Goal: Check status: Check status

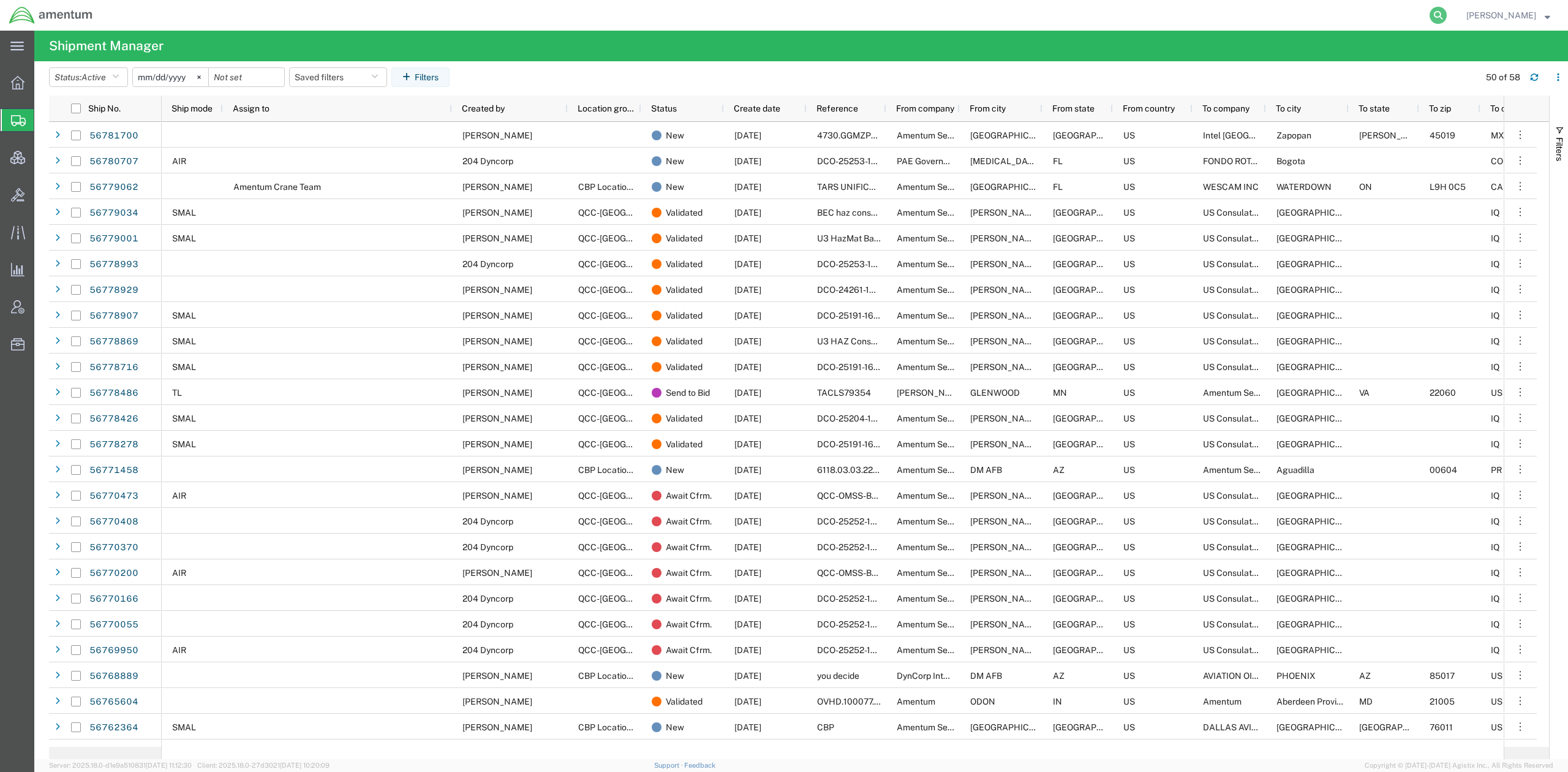
click at [1432, 15] on icon at bounding box center [1439, 16] width 17 height 17
paste input "56779062."
type input "56779062."
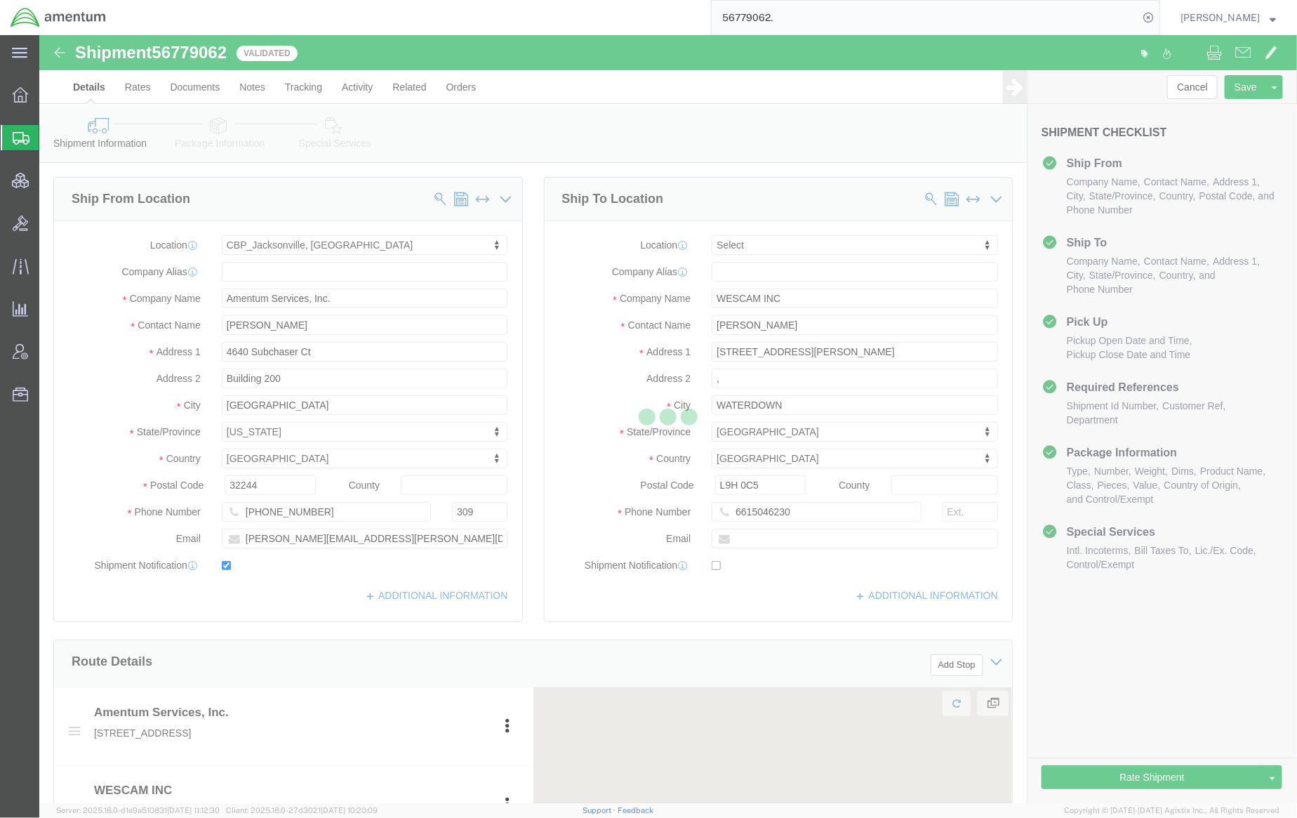
select select "49917"
select select
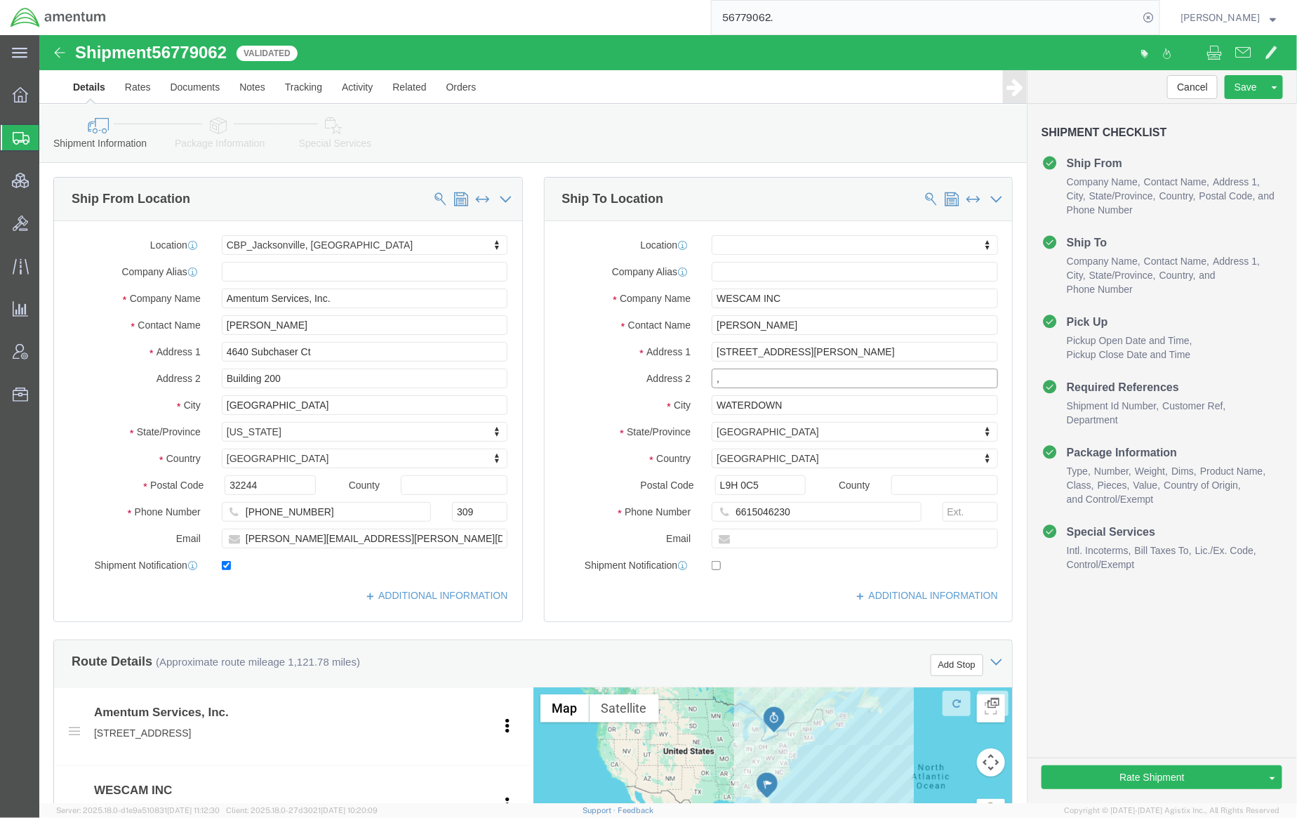
drag, startPoint x: 706, startPoint y: 341, endPoint x: 559, endPoint y: 333, distance: 146.9
click div "Location My Profile Location [PHONE_NUMBER] [PHONE_NUMBER] [PHONE_NUMBER] [PHON…"
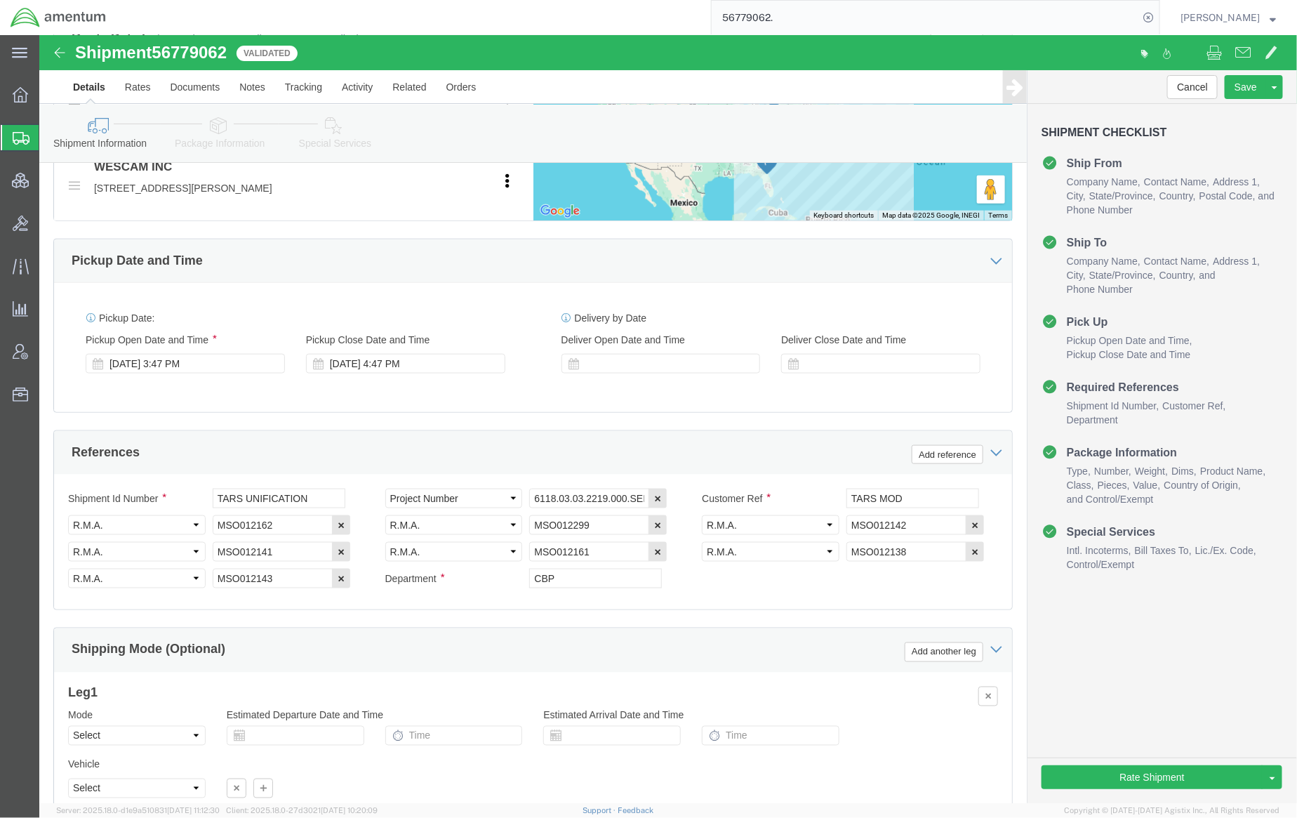
scroll to position [744, 0]
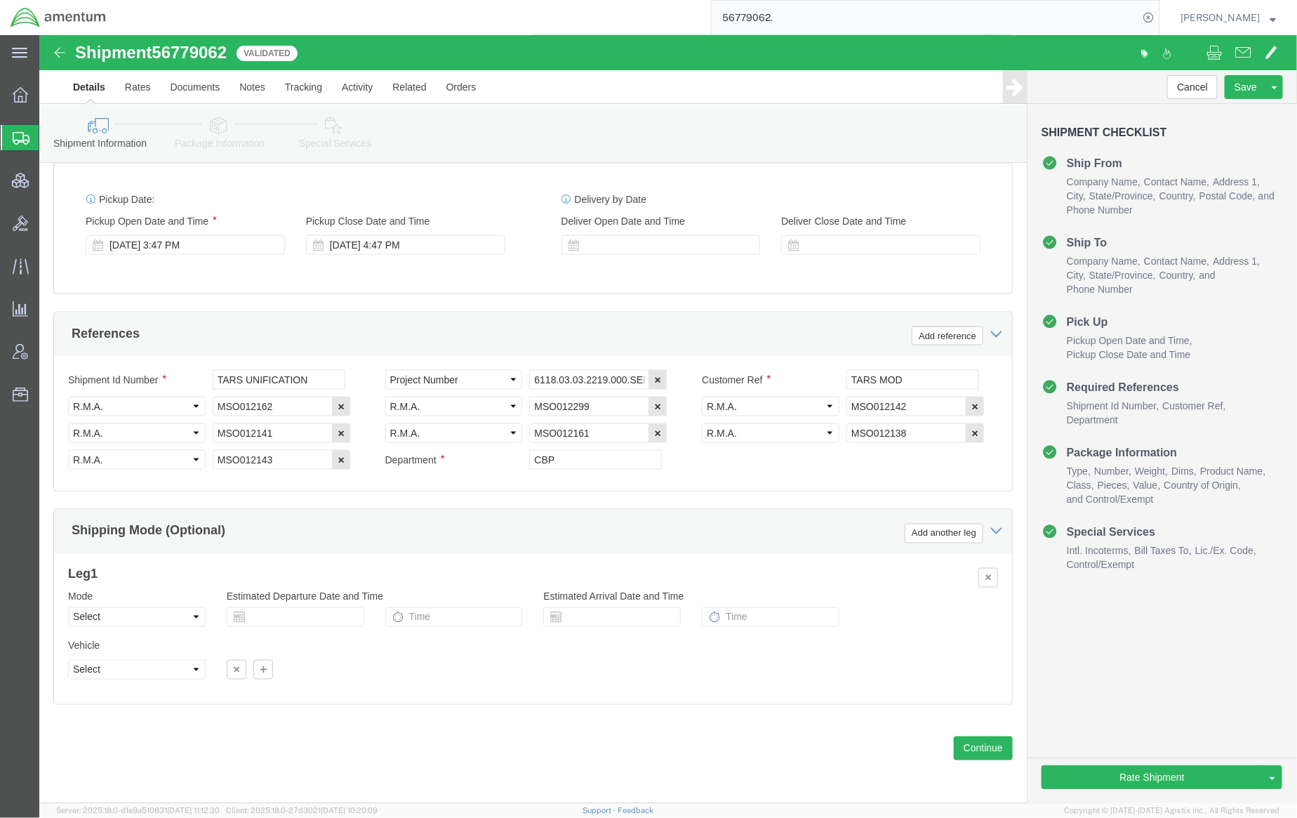
click link "Package Information"
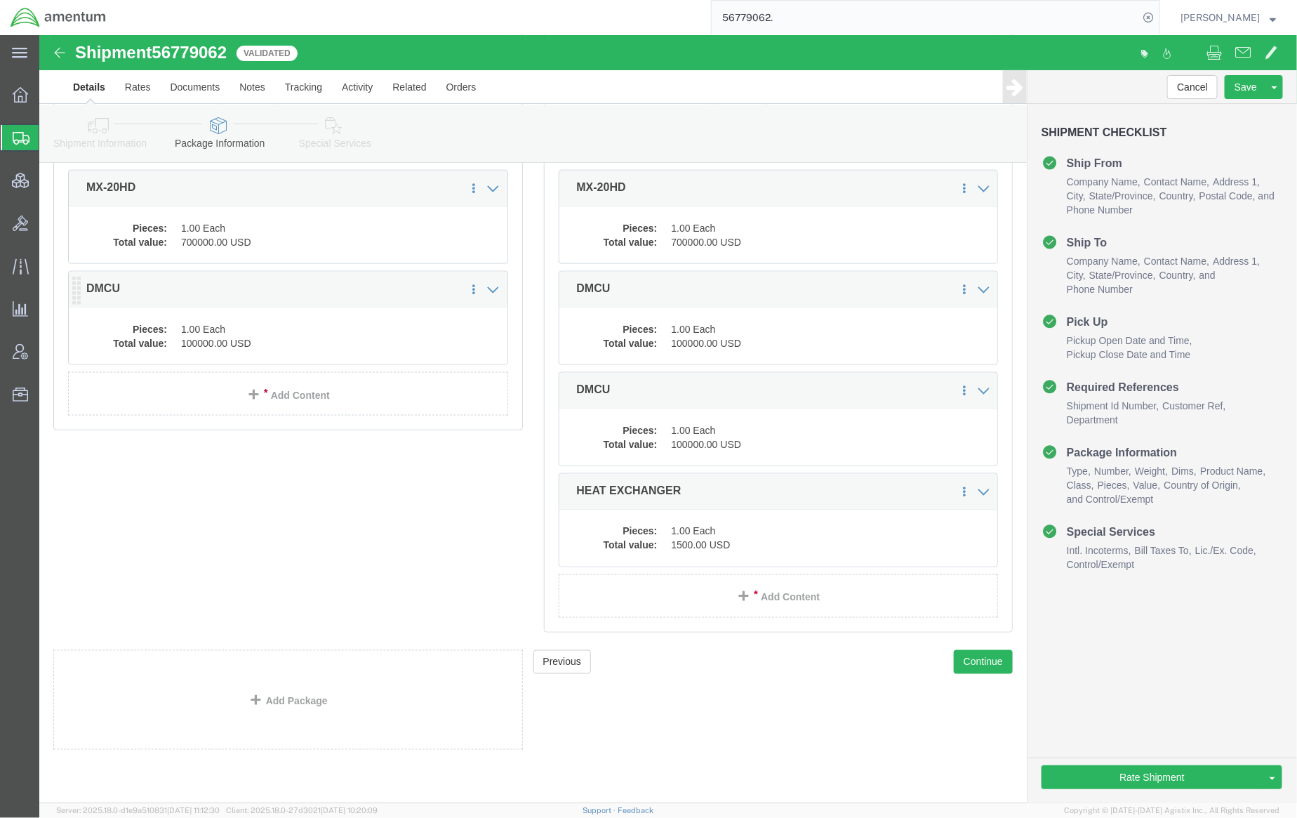
scroll to position [103, 0]
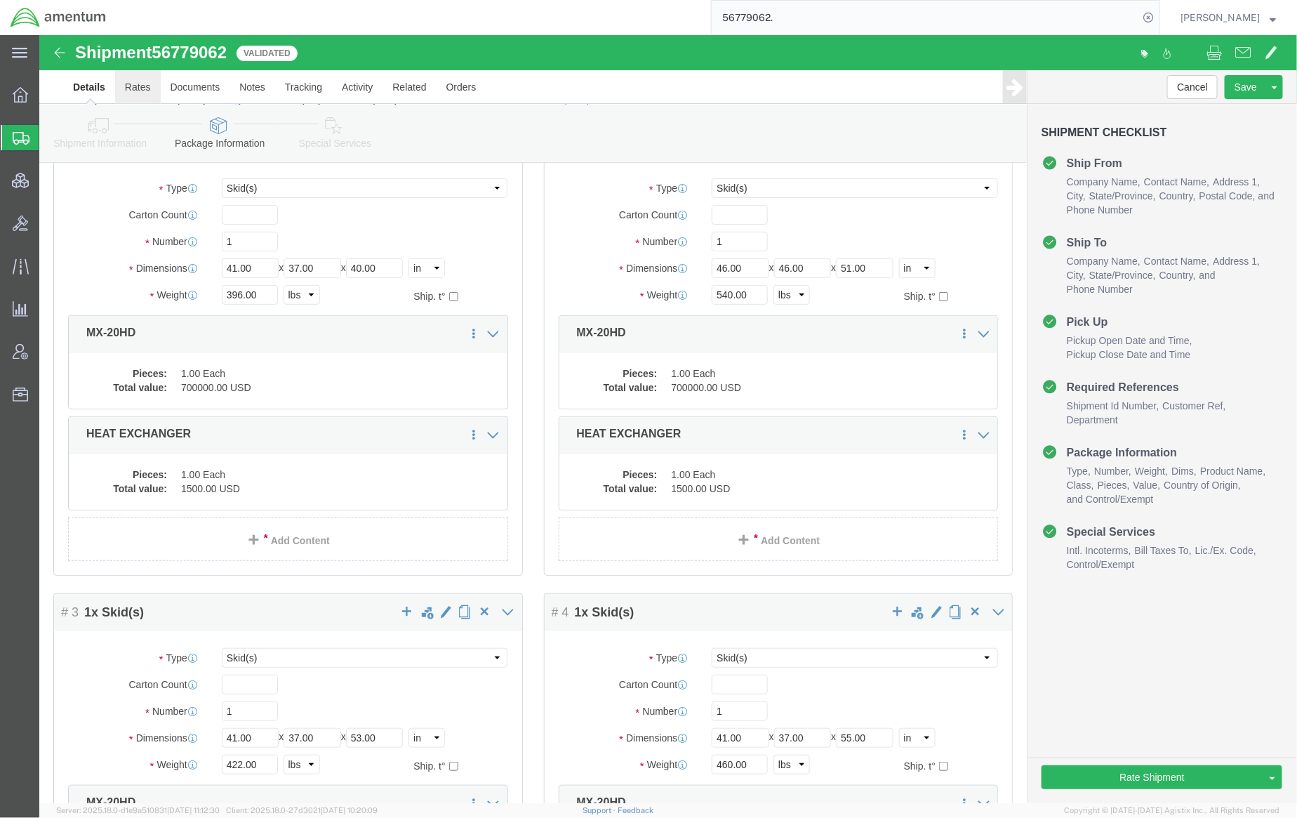
click link "Rates"
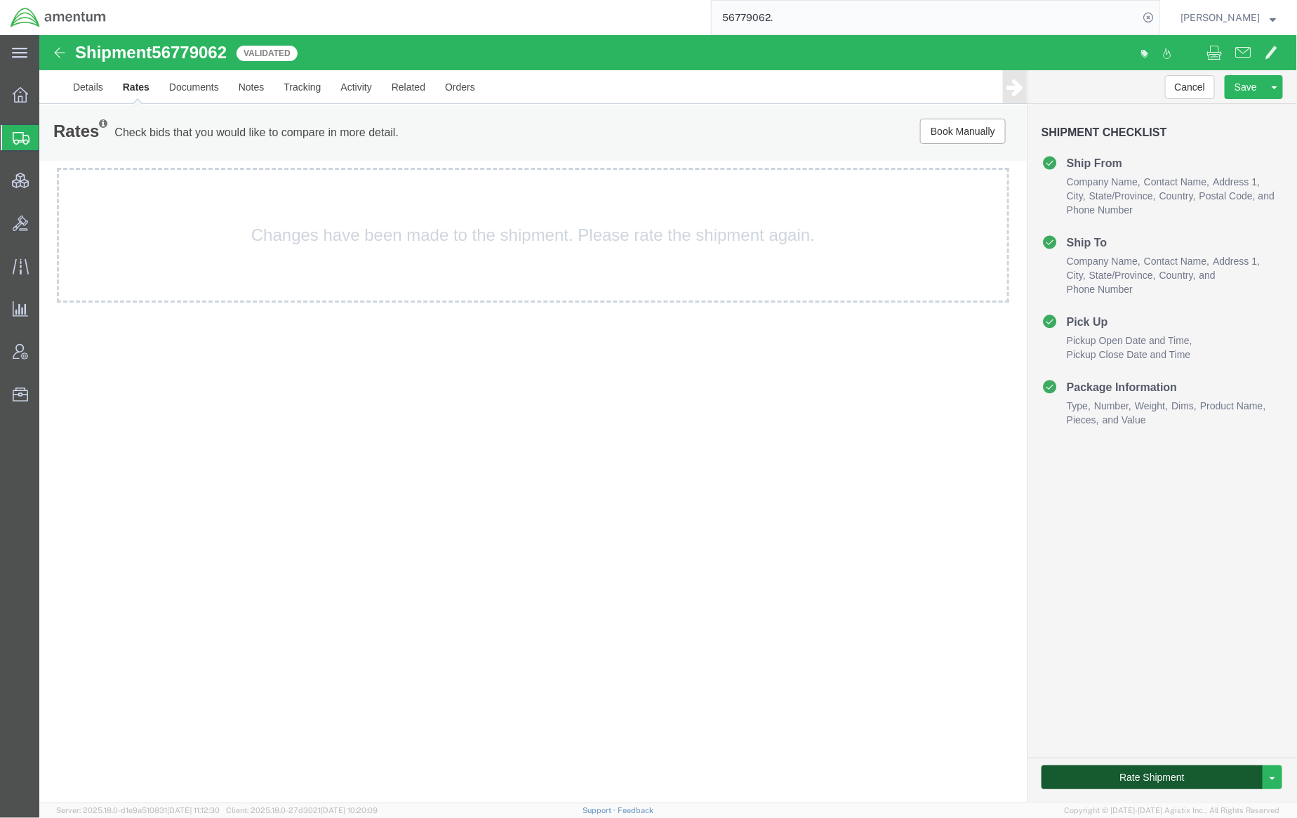
click at [1085, 774] on button "Rate Shipment" at bounding box center [1151, 777] width 221 height 24
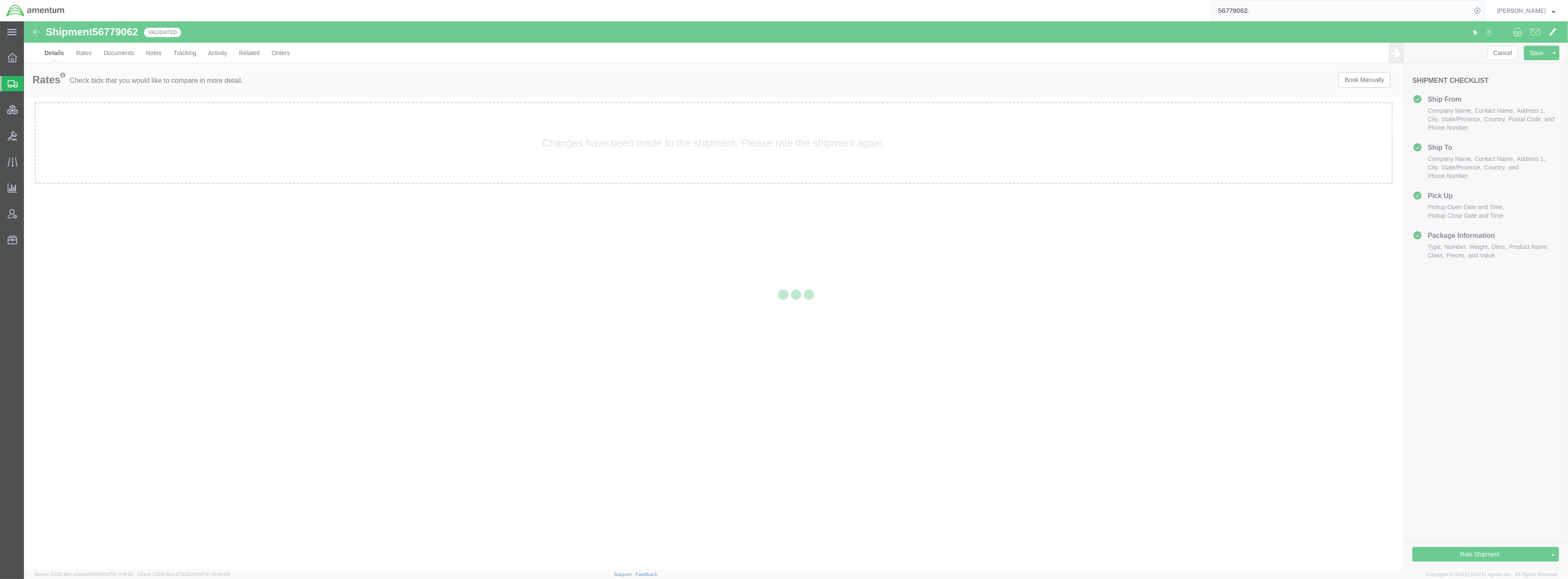
select select "49917"
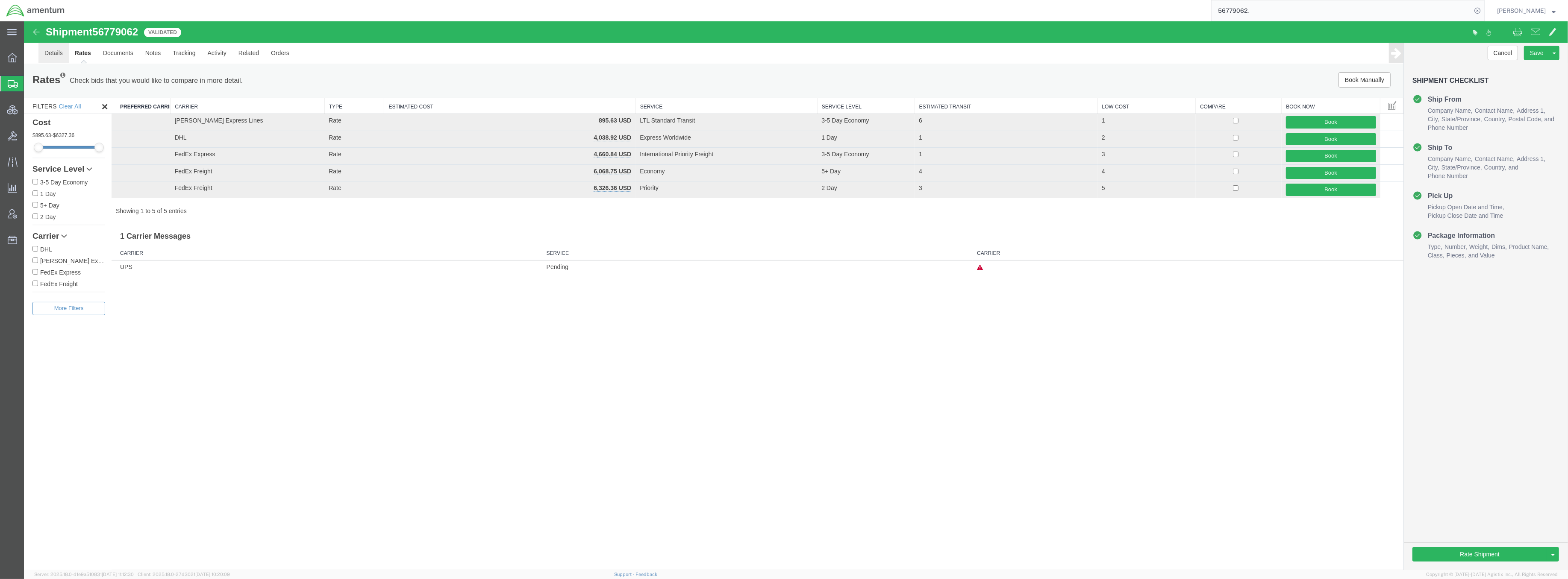
click at [52, 55] on link "Details" at bounding box center [54, 53] width 30 height 21
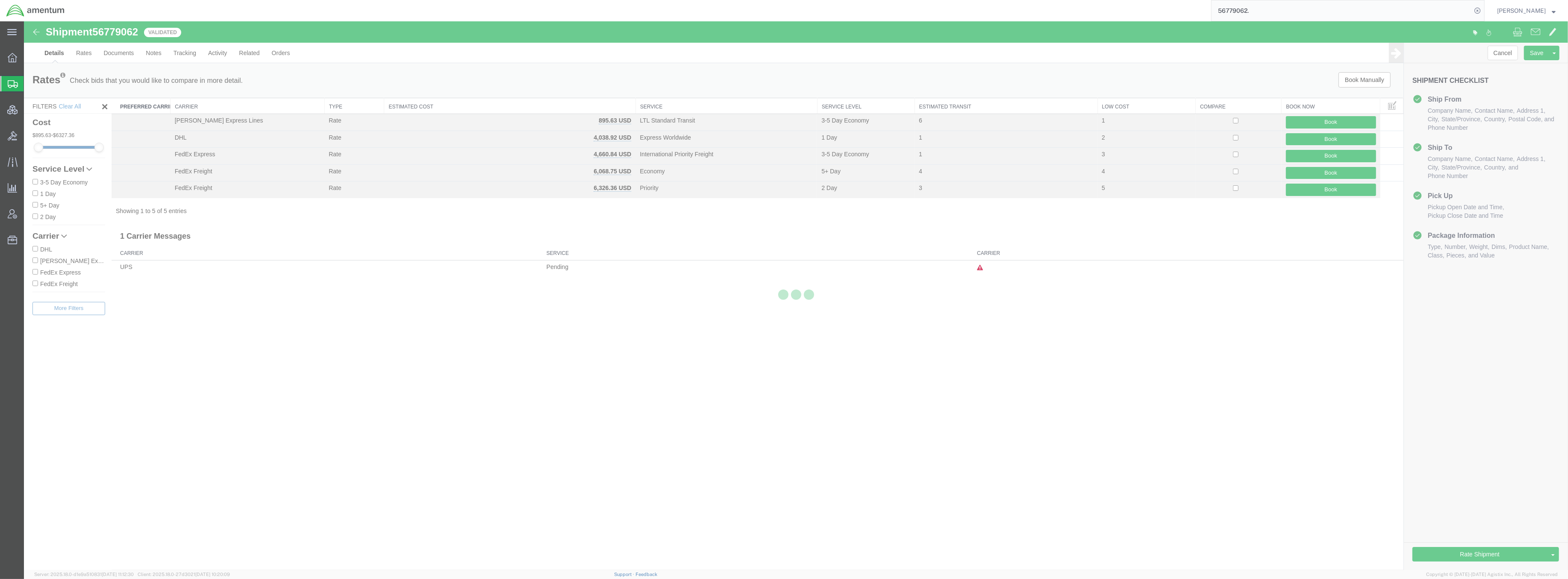
select select "49917"
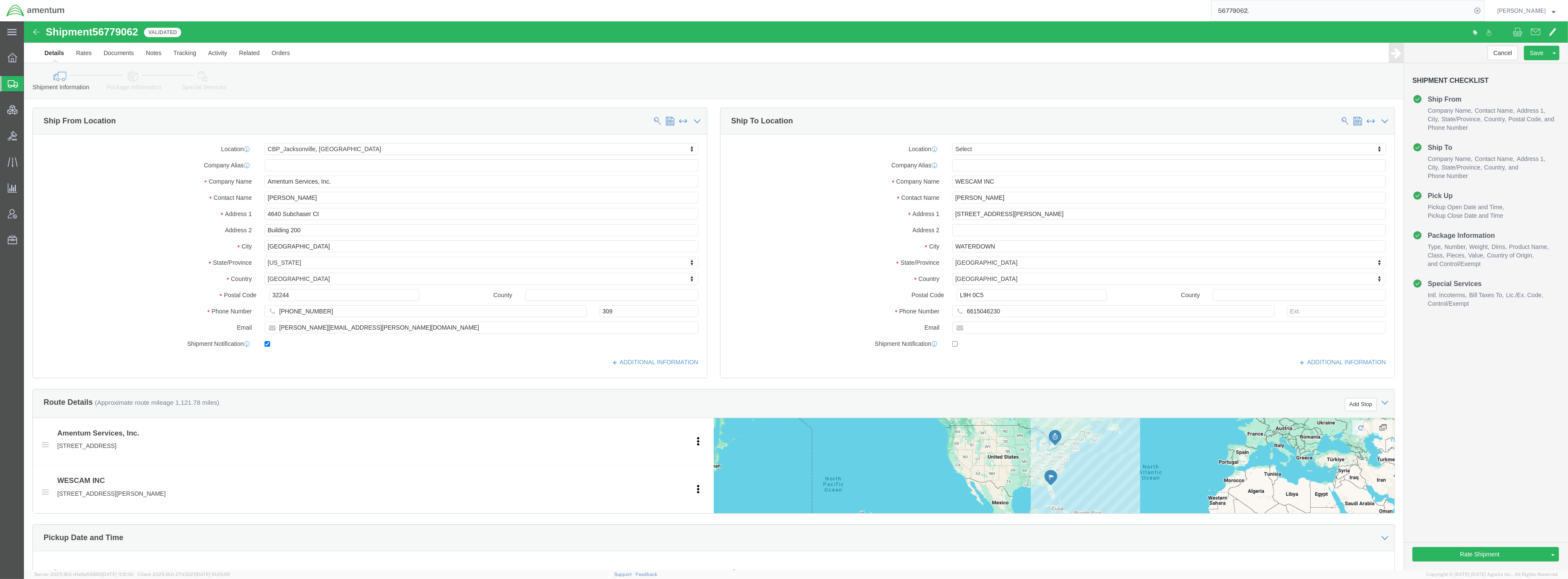
click link "Package Information"
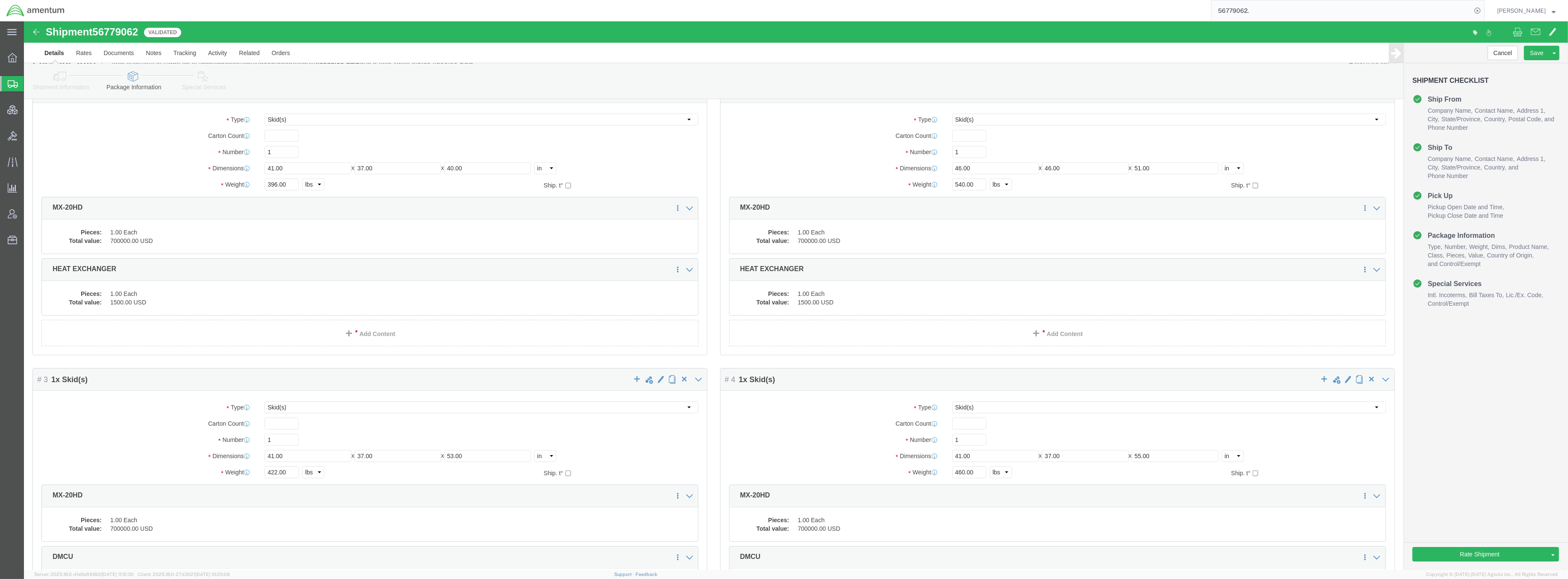
scroll to position [227, 0]
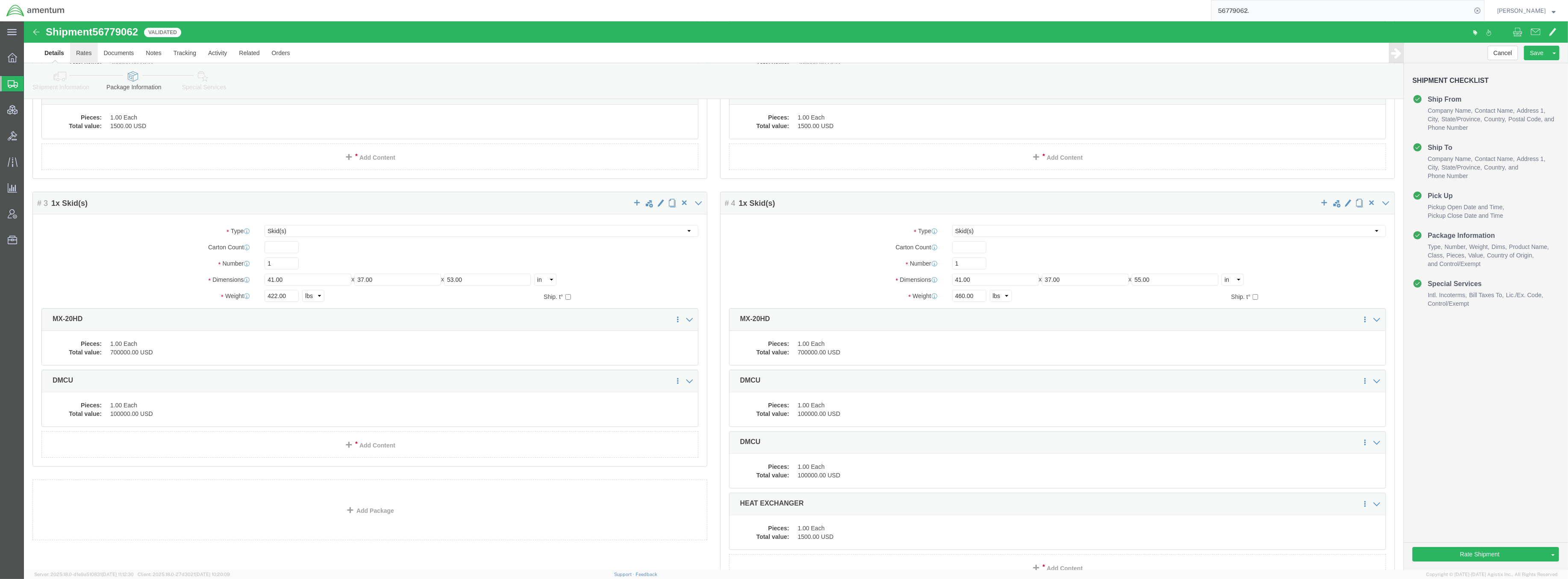
drag, startPoint x: 61, startPoint y: 36, endPoint x: 69, endPoint y: 35, distance: 8.1
click link "Rates"
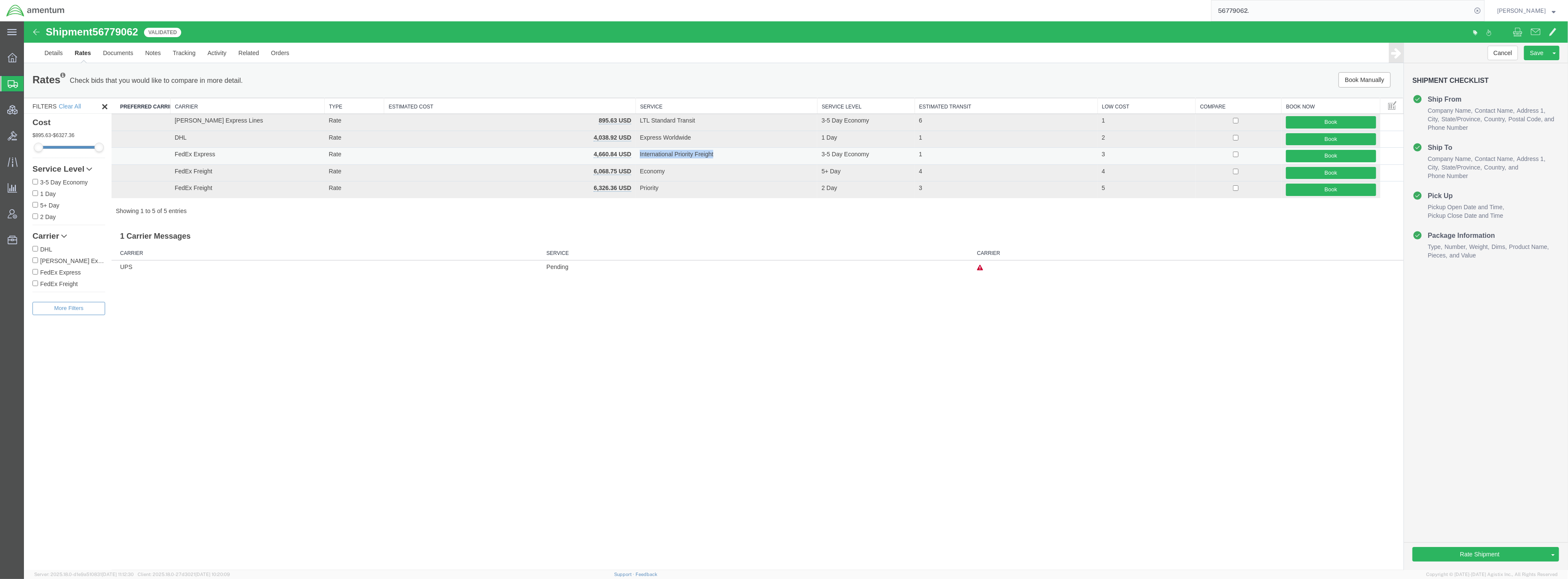
drag, startPoint x: 721, startPoint y: 157, endPoint x: 639, endPoint y: 157, distance: 82.0
click at [639, 157] on td "International Priority Freight" at bounding box center [726, 156] width 181 height 17
copy td "International Priority Freight"
drag, startPoint x: 63, startPoint y: 86, endPoint x: 889, endPoint y: 4, distance: 830.1
click at [30, 86] on span "Shipments" at bounding box center [27, 84] width 7 height 17
